Goal: Task Accomplishment & Management: Use online tool/utility

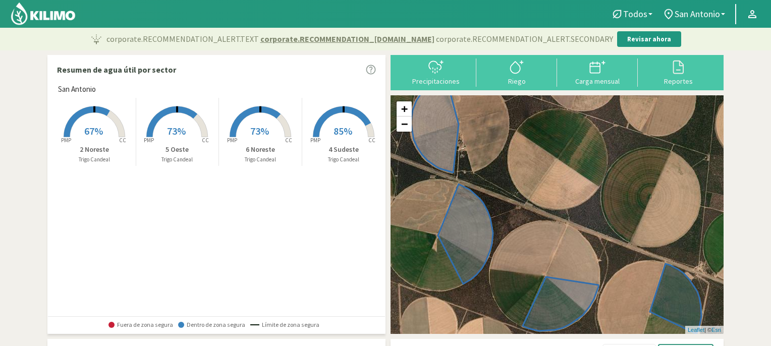
click at [100, 124] on rect at bounding box center [94, 138] width 81 height 81
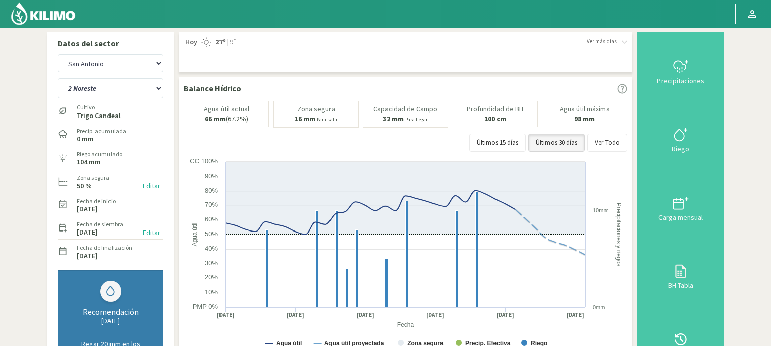
click at [682, 145] on div "Riego" at bounding box center [680, 148] width 70 height 7
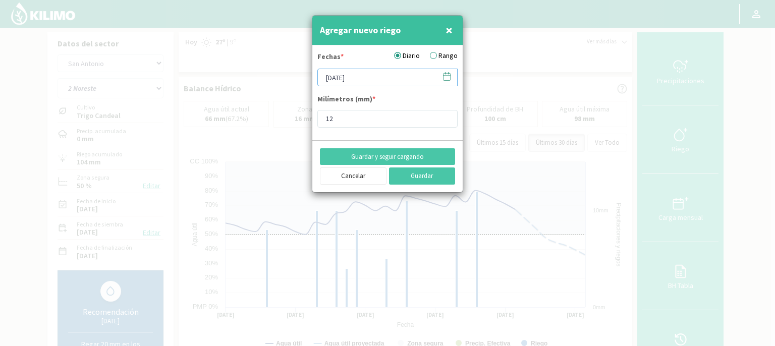
click at [384, 77] on input "[DATE]" at bounding box center [387, 78] width 140 height 18
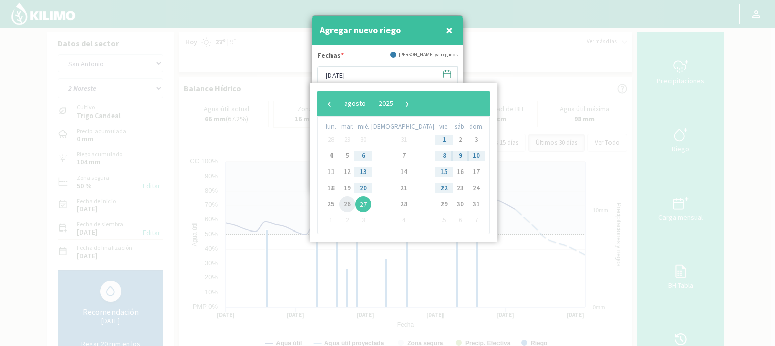
click at [352, 209] on span "26" at bounding box center [347, 204] width 16 height 16
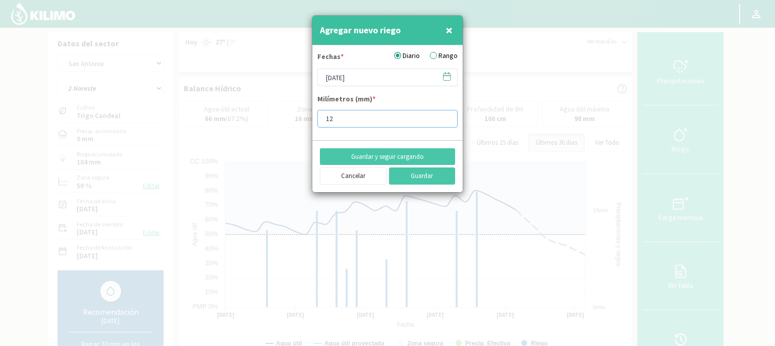
click at [366, 122] on input "12" at bounding box center [387, 119] width 140 height 18
click at [416, 178] on button "Guardar" at bounding box center [422, 175] width 67 height 17
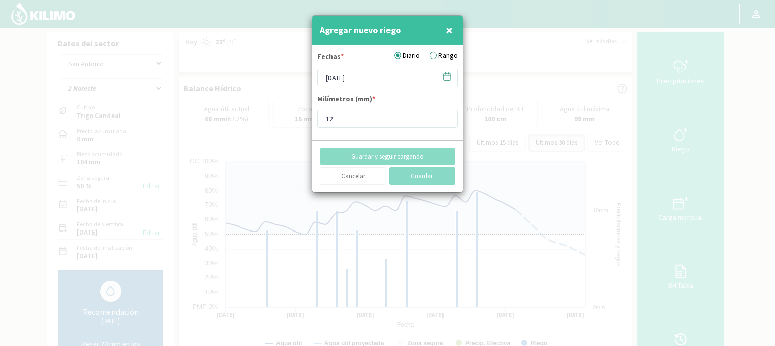
type input "[DATE]"
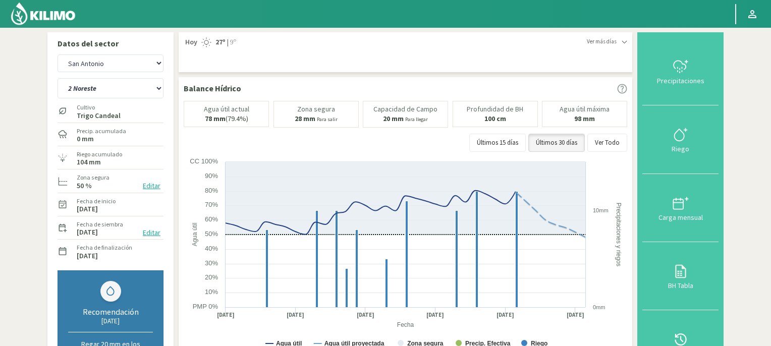
click at [60, 15] on img at bounding box center [43, 14] width 66 height 24
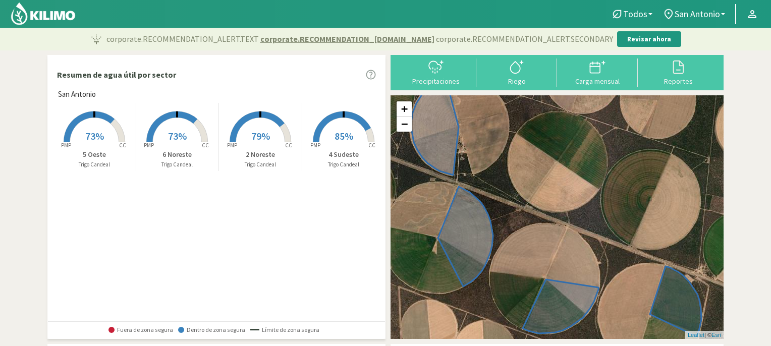
click at [343, 131] on span "85%" at bounding box center [343, 136] width 19 height 13
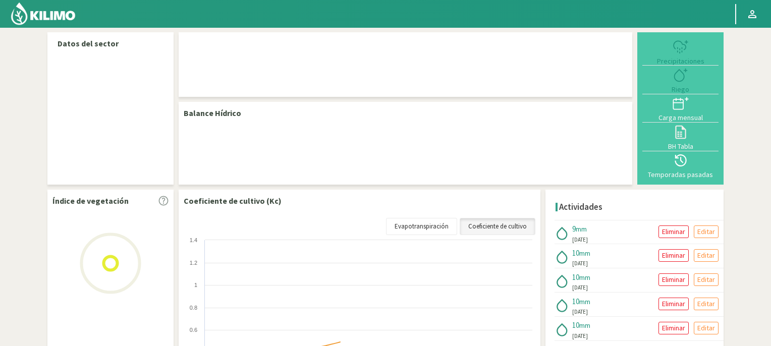
select select "1: Object"
